Goal: Transaction & Acquisition: Purchase product/service

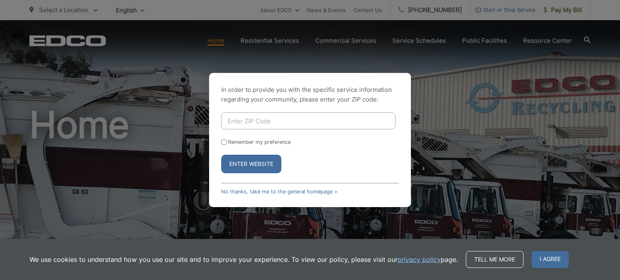
click at [240, 121] on input "Enter ZIP Code" at bounding box center [308, 121] width 174 height 17
type input "90275"
click at [247, 161] on button "Enter Website" at bounding box center [251, 164] width 60 height 19
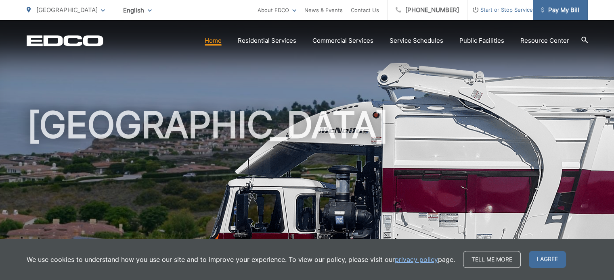
click at [563, 8] on span "Pay My Bill" at bounding box center [560, 10] width 38 height 10
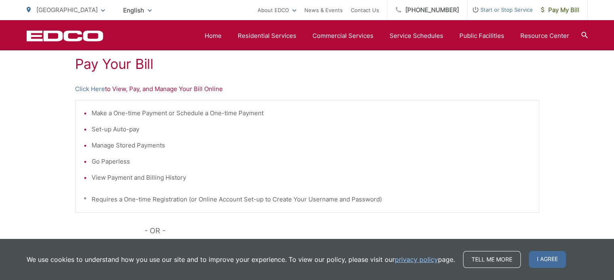
scroll to position [157, 0]
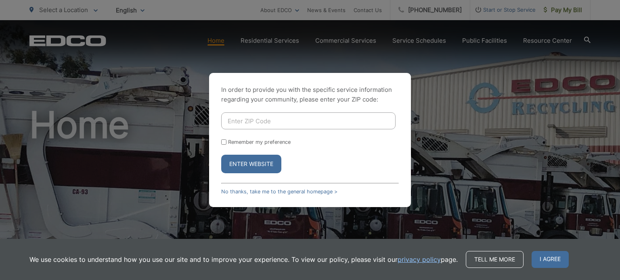
click at [245, 123] on input "Enter ZIP Code" at bounding box center [308, 121] width 174 height 17
type input "90275"
click at [245, 161] on button "Enter Website" at bounding box center [251, 164] width 60 height 19
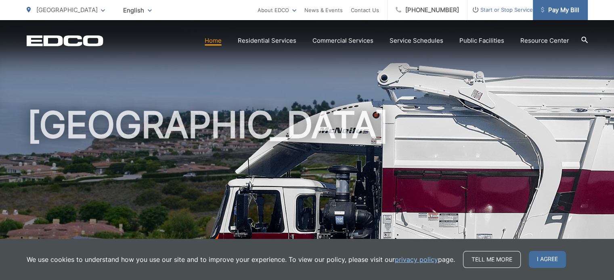
click at [562, 8] on span "Pay My Bill" at bounding box center [560, 10] width 38 height 10
